Goal: Task Accomplishment & Management: Manage account settings

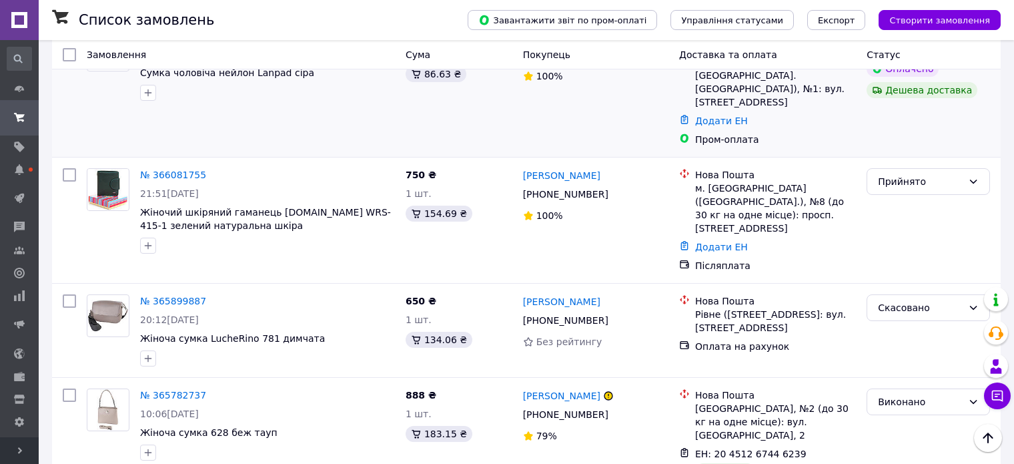
scroll to position [400, 0]
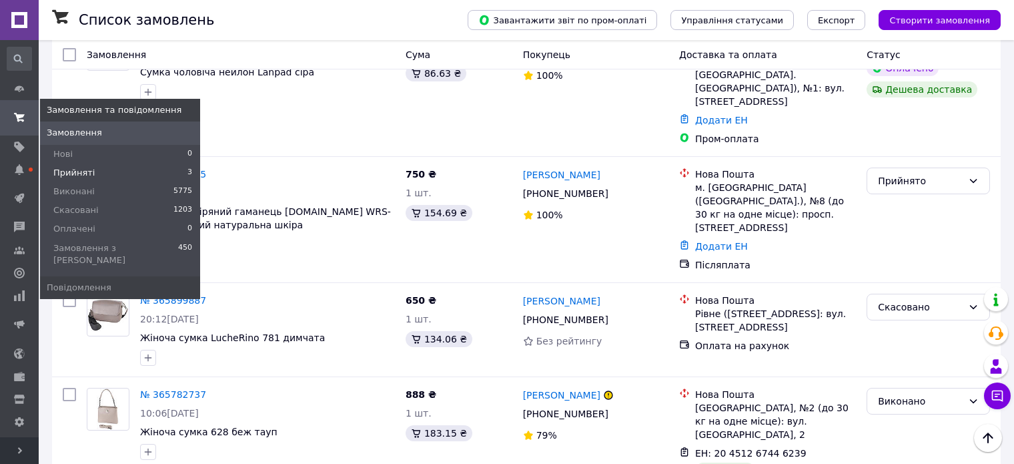
click at [80, 174] on span "Прийняті" at bounding box center [73, 173] width 41 height 12
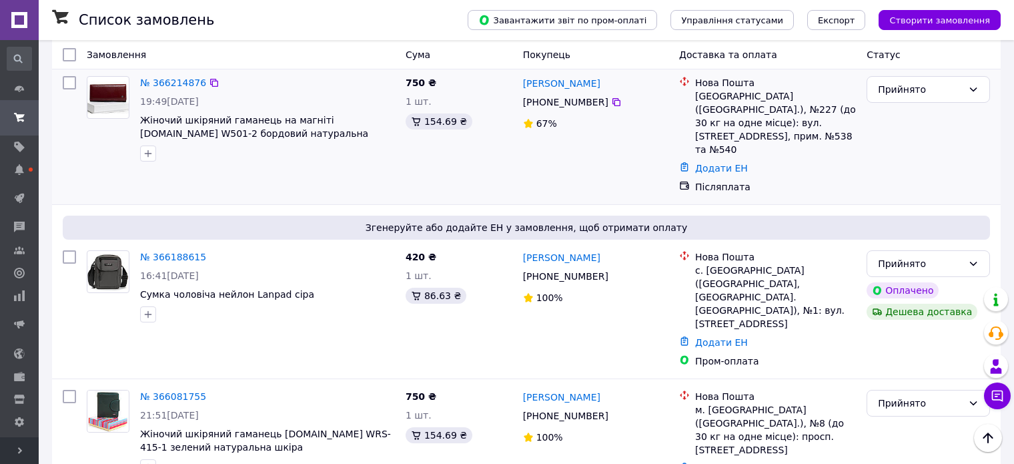
scroll to position [155, 0]
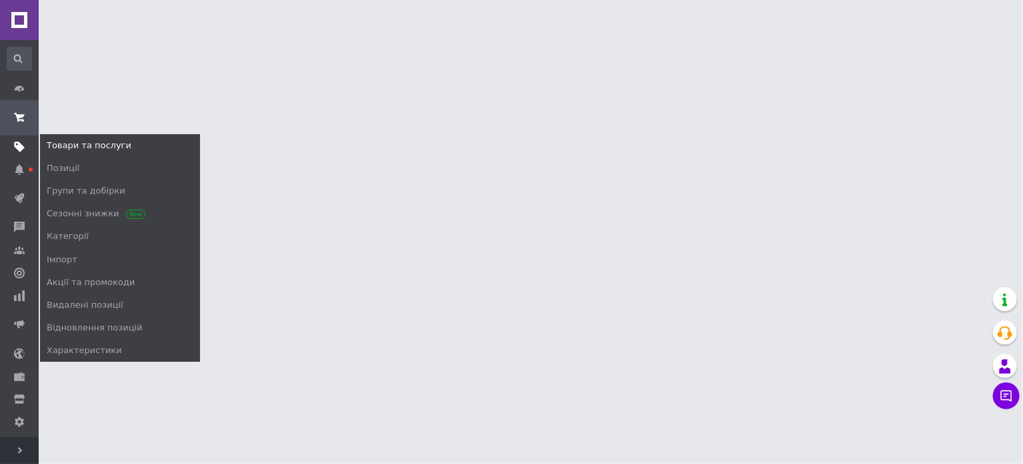
click at [28, 141] on span at bounding box center [19, 147] width 39 height 12
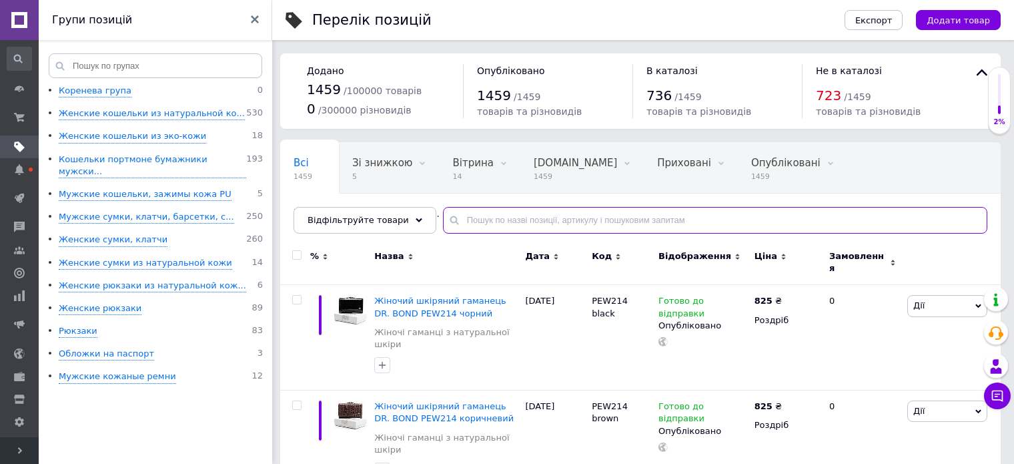
click at [516, 216] on input "text" at bounding box center [715, 220] width 544 height 27
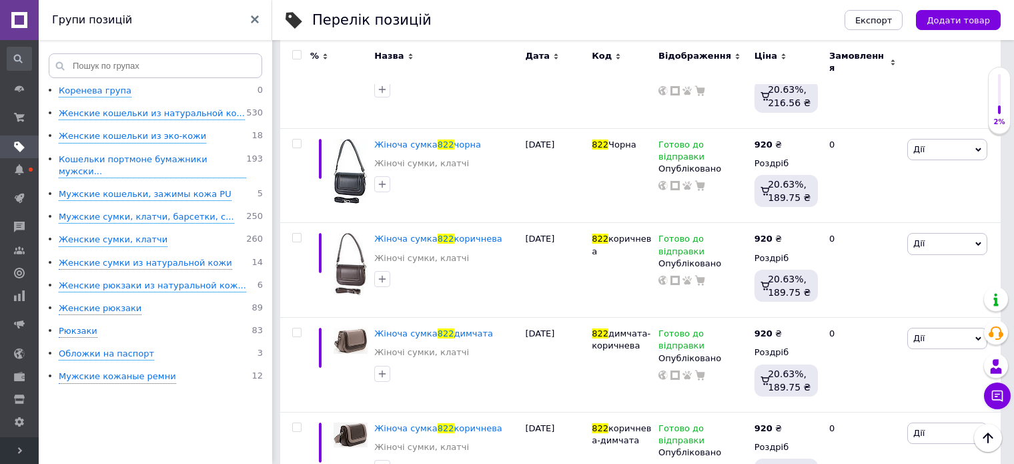
scroll to position [1267, 0]
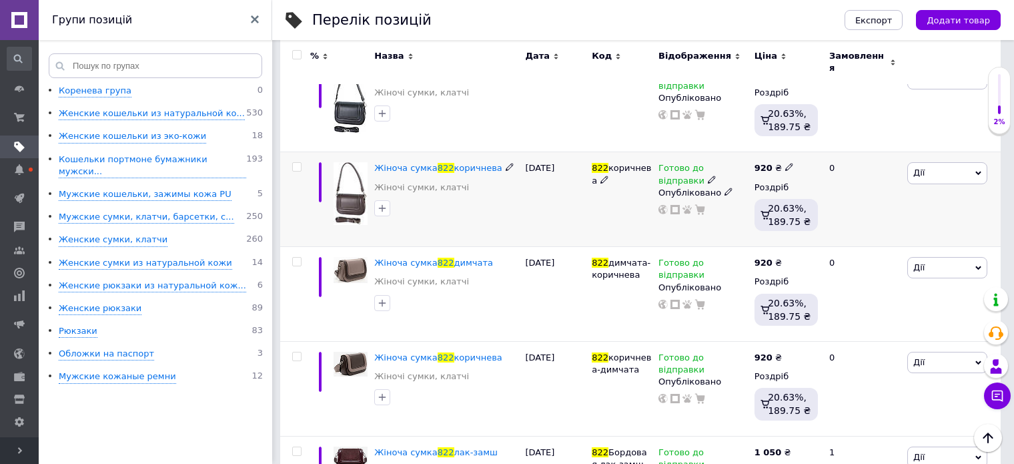
type input "822"
click at [708, 175] on use at bounding box center [711, 178] width 7 height 7
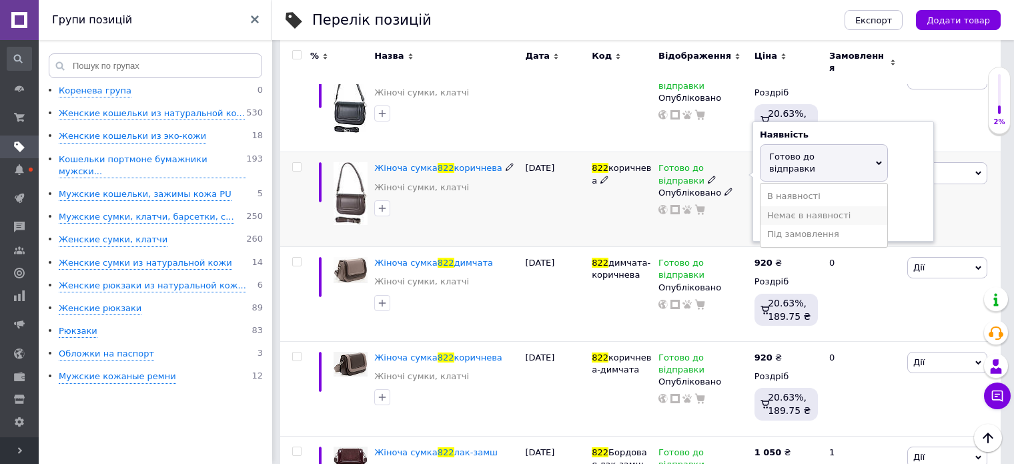
click at [784, 206] on li "Немає в наявності" at bounding box center [823, 215] width 127 height 19
click at [714, 221] on div "Готово до відправки Наявність Немає в наявності В наявності Під замовлення Гото…" at bounding box center [703, 199] width 96 height 95
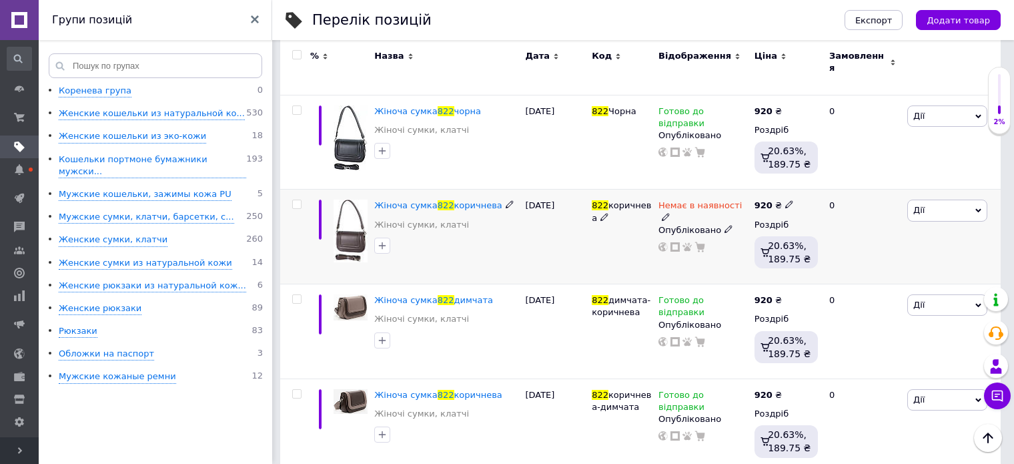
scroll to position [1132, 0]
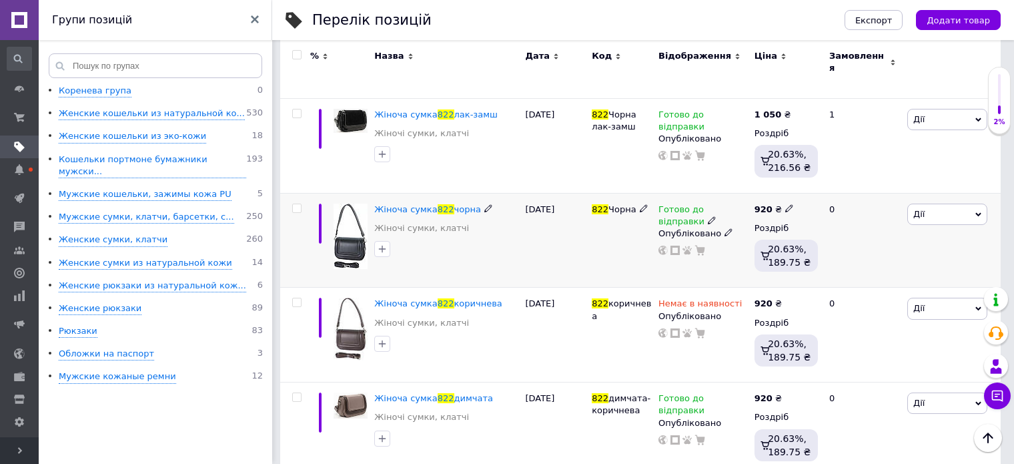
click at [708, 217] on use at bounding box center [711, 220] width 7 height 7
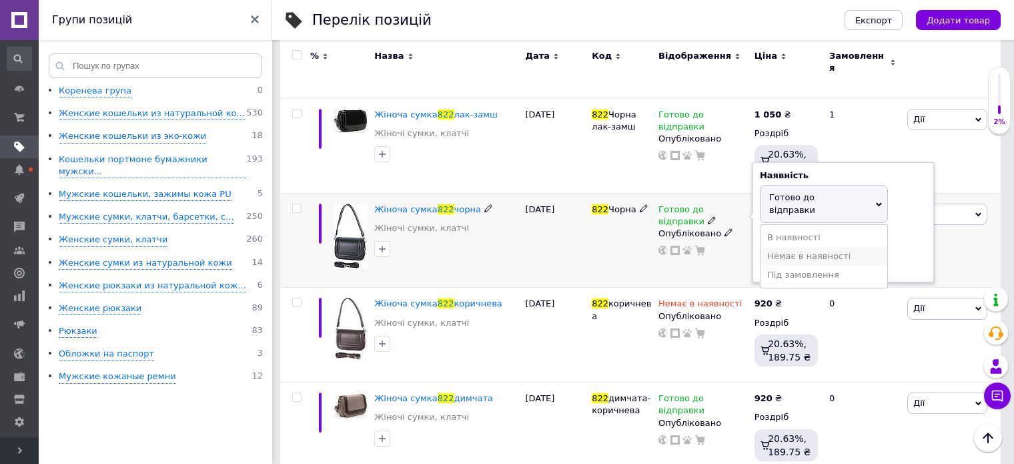
click at [768, 247] on li "Немає в наявності" at bounding box center [823, 256] width 127 height 19
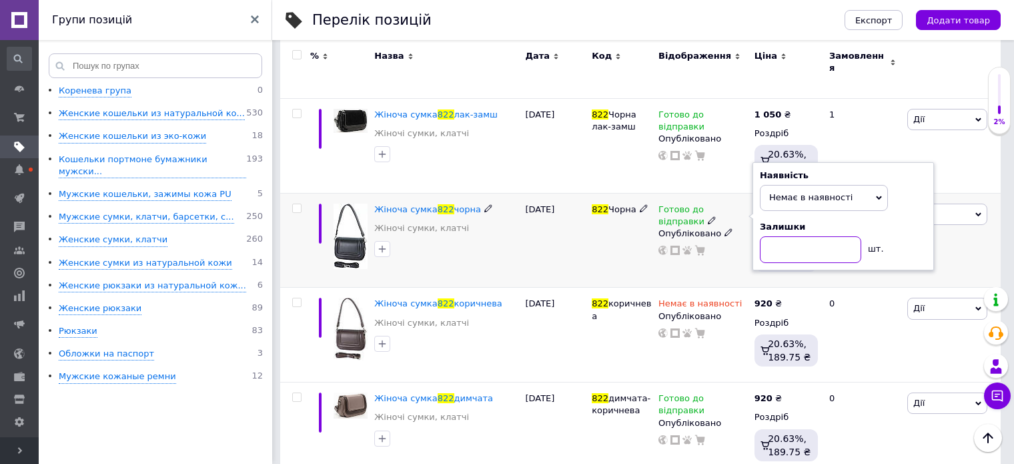
click at [762, 237] on input at bounding box center [810, 249] width 101 height 27
click at [738, 245] on div at bounding box center [703, 250] width 92 height 11
